Goal: Task Accomplishment & Management: Manage account settings

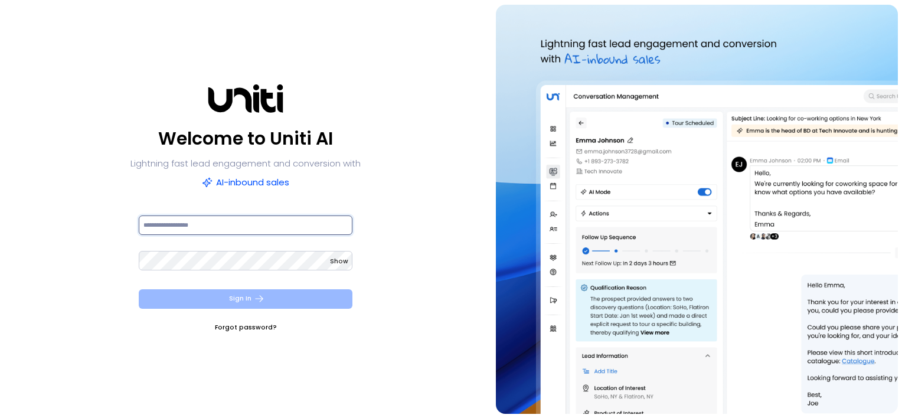
type input "**********"
click at [269, 299] on button "Sign In" at bounding box center [246, 298] width 214 height 19
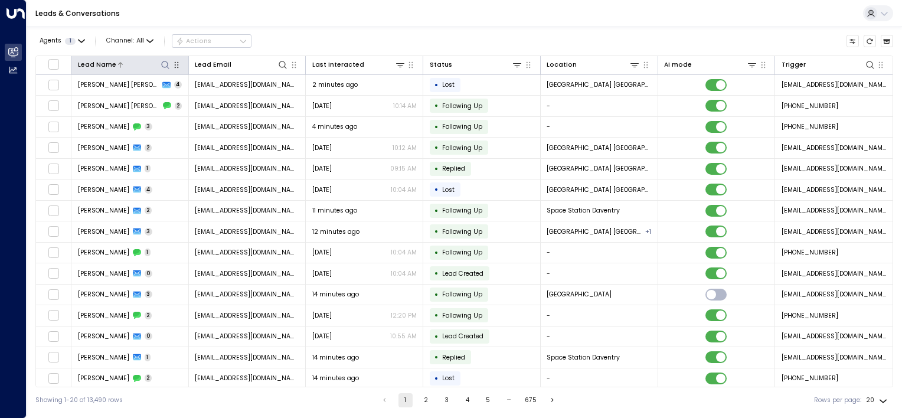
click at [164, 65] on icon at bounding box center [165, 64] width 9 height 9
type input "******"
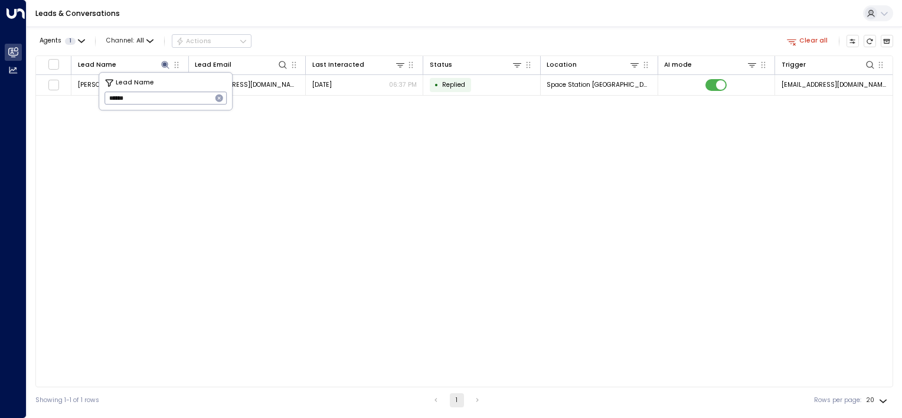
click at [120, 175] on div "Lead Name Lead Email Last Interacted Status Location AI mode Trigger Heidi Summ…" at bounding box center [464, 221] width 858 height 332
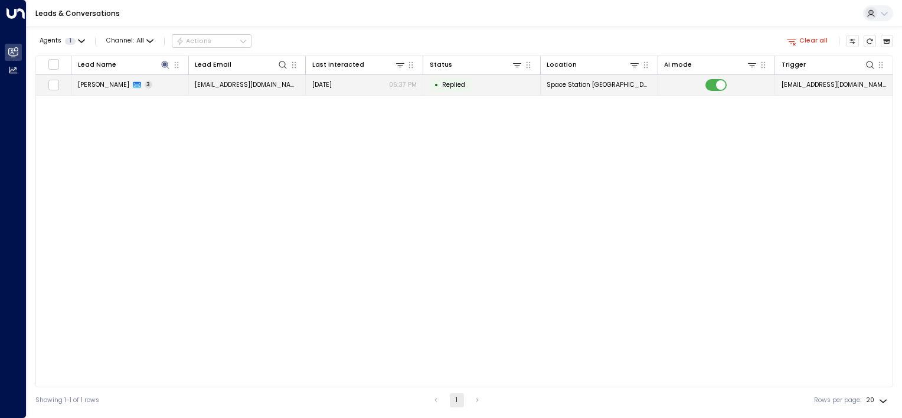
click at [114, 86] on span "Heidi Summerscales" at bounding box center [103, 84] width 51 height 9
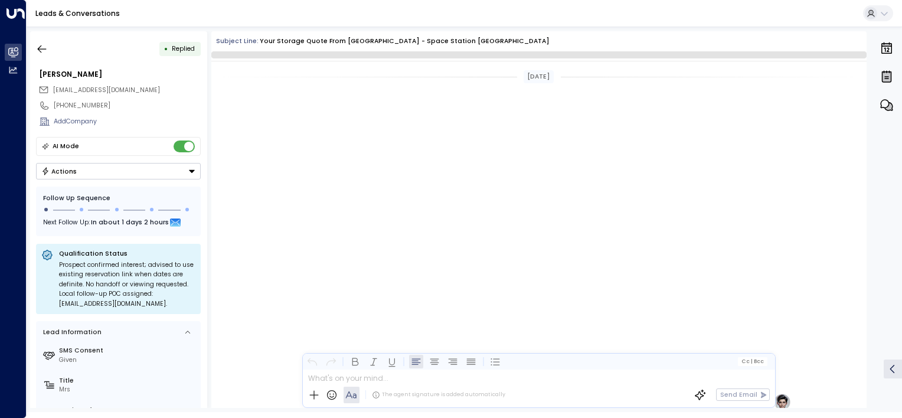
scroll to position [798, 0]
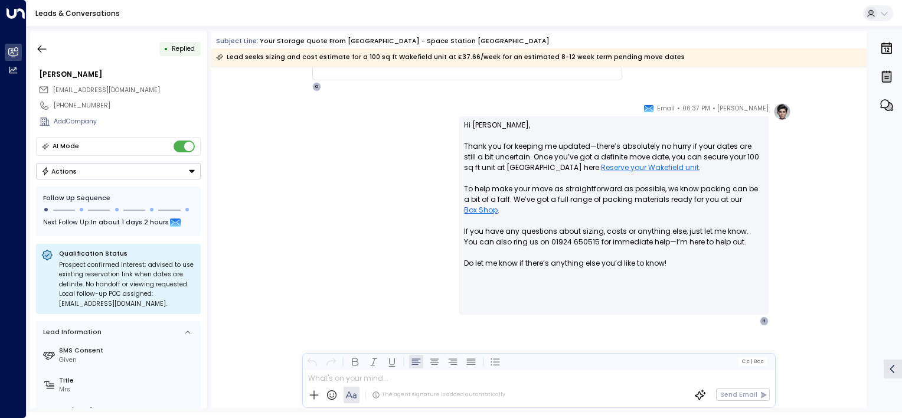
click at [864, 108] on div "Olivia Parker • 06:37 PM • Email Hi Heidi, Thank you for keeping me updated—the…" at bounding box center [538, 259] width 655 height 312
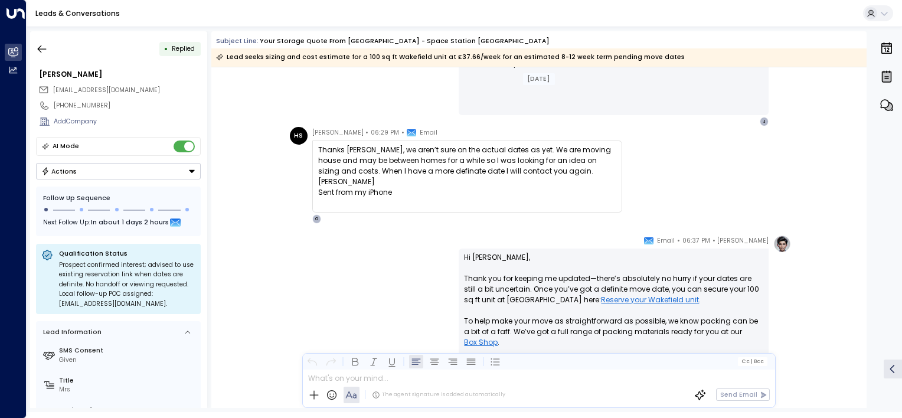
scroll to position [668, 0]
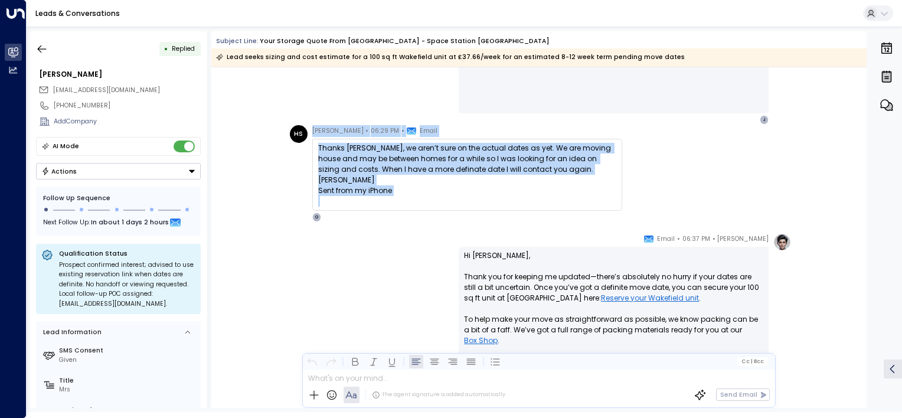
drag, startPoint x: 863, startPoint y: 270, endPoint x: 865, endPoint y: 281, distance: 10.9
click at [865, 281] on div "Yesterday Trigger Email • • 06:06 PM • Email Name: Mrs HEIDI SUMMERSCALES Email…" at bounding box center [538, 237] width 655 height 341
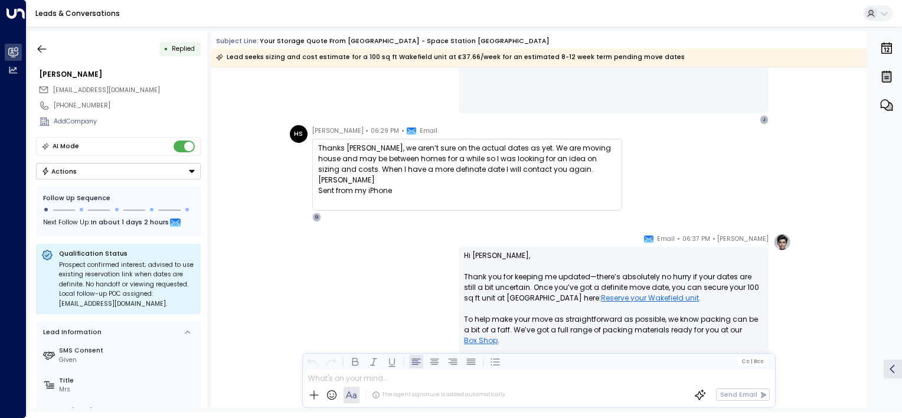
click at [867, 229] on div "• Replied Heidi Summerscales jamlady67@gmail.com +447964948750 Add Company AI M…" at bounding box center [466, 219] width 872 height 377
